Goal: Navigation & Orientation: Find specific page/section

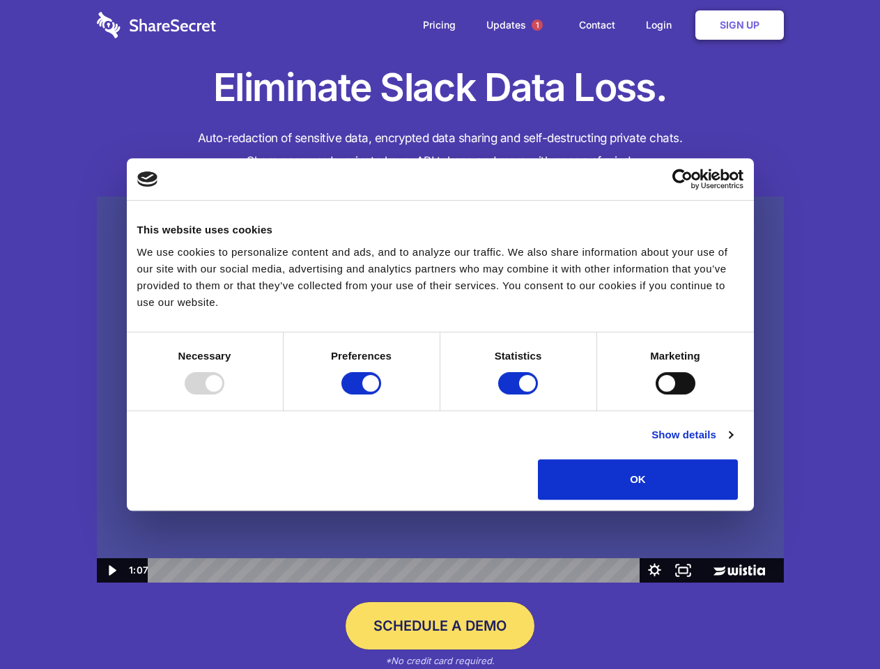
click at [440, 334] on img at bounding box center [440, 389] width 687 height 387
click at [224, 394] on div at bounding box center [205, 383] width 40 height 22
click at [381, 394] on input "Preferences" at bounding box center [361, 383] width 40 height 22
checkbox input "false"
click at [520, 394] on input "Statistics" at bounding box center [518, 383] width 40 height 22
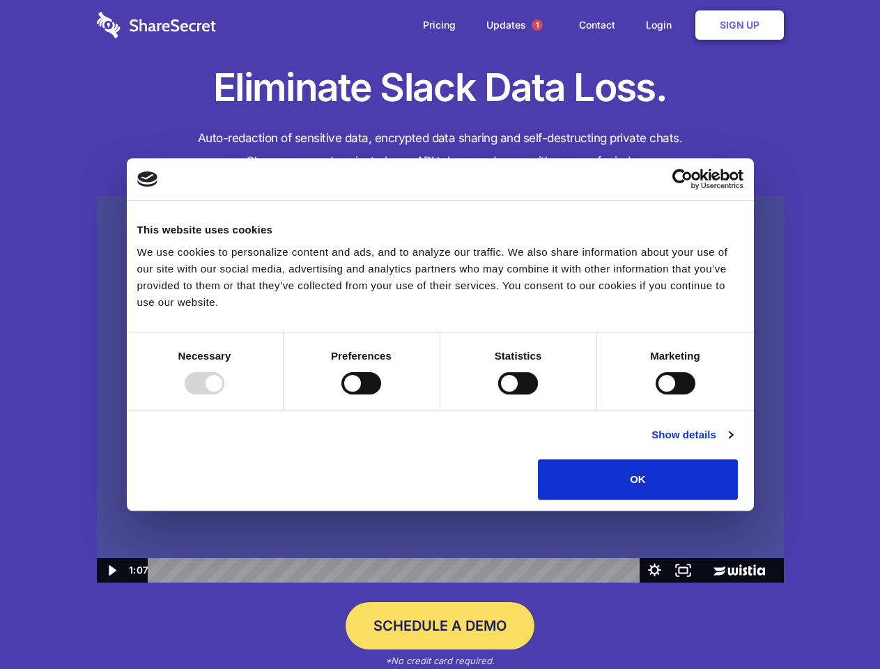
checkbox input "false"
click at [655, 394] on input "Marketing" at bounding box center [675, 383] width 40 height 22
checkbox input "true"
click at [732, 443] on link "Show details" at bounding box center [691, 434] width 81 height 17
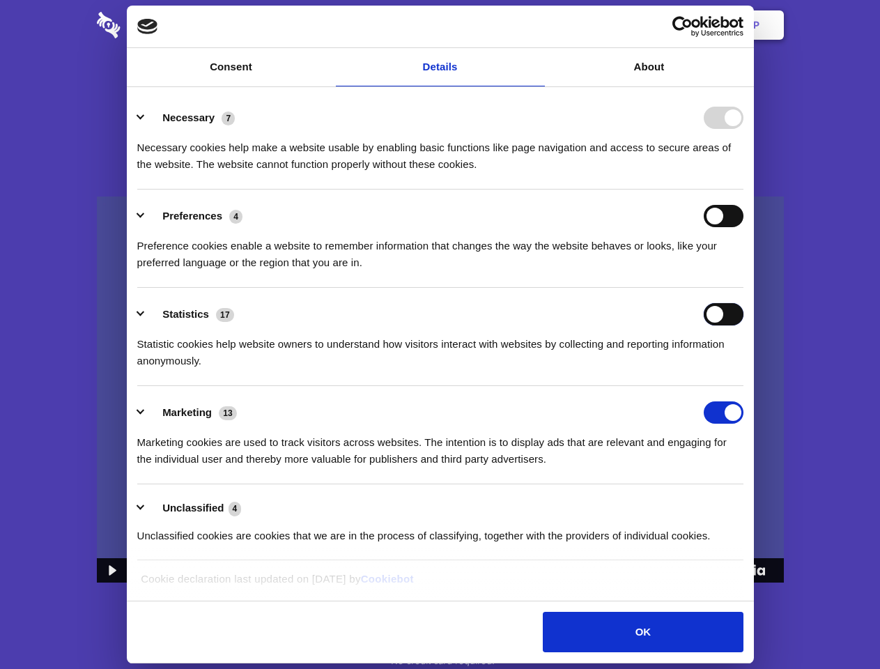
click at [743, 325] on input "Statistics" at bounding box center [724, 314] width 40 height 22
click at [536, 25] on span "1" at bounding box center [536, 25] width 11 height 11
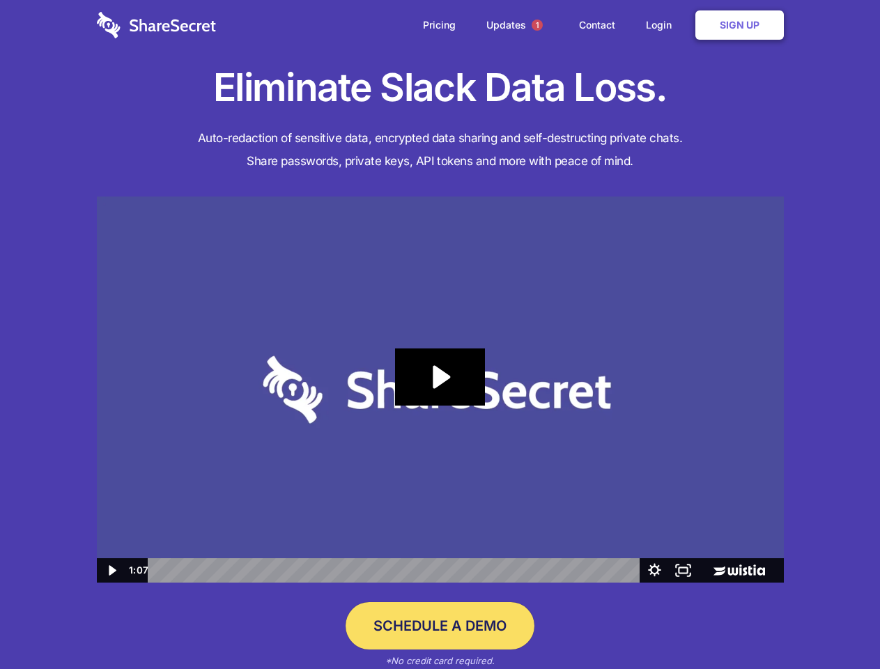
click at [440, 389] on icon "Play Video: Sharesecret Slack Extension" at bounding box center [439, 376] width 89 height 57
